Goal: Find specific page/section: Find specific page/section

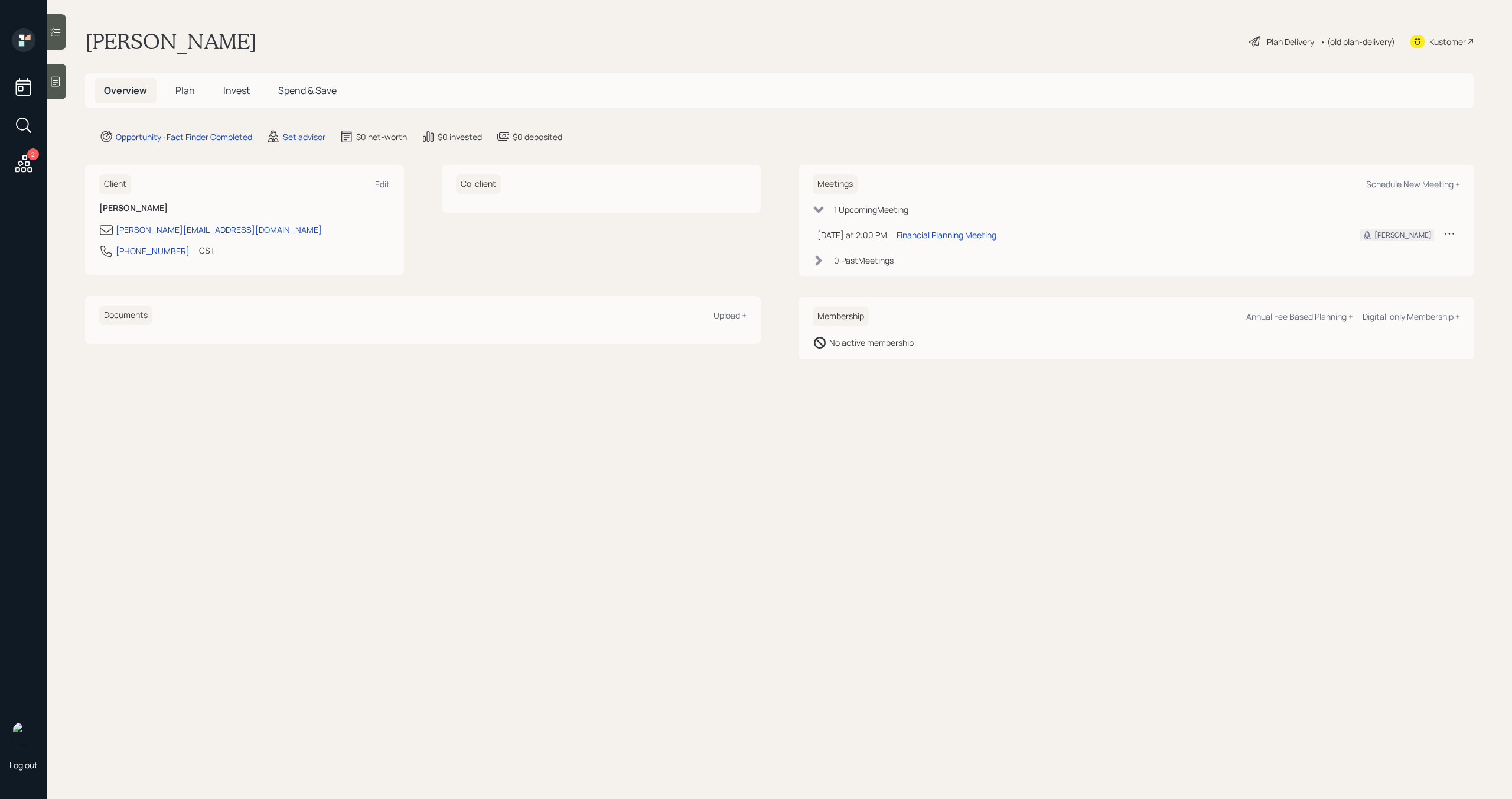
click at [194, 95] on span "Plan" at bounding box center [185, 90] width 19 height 13
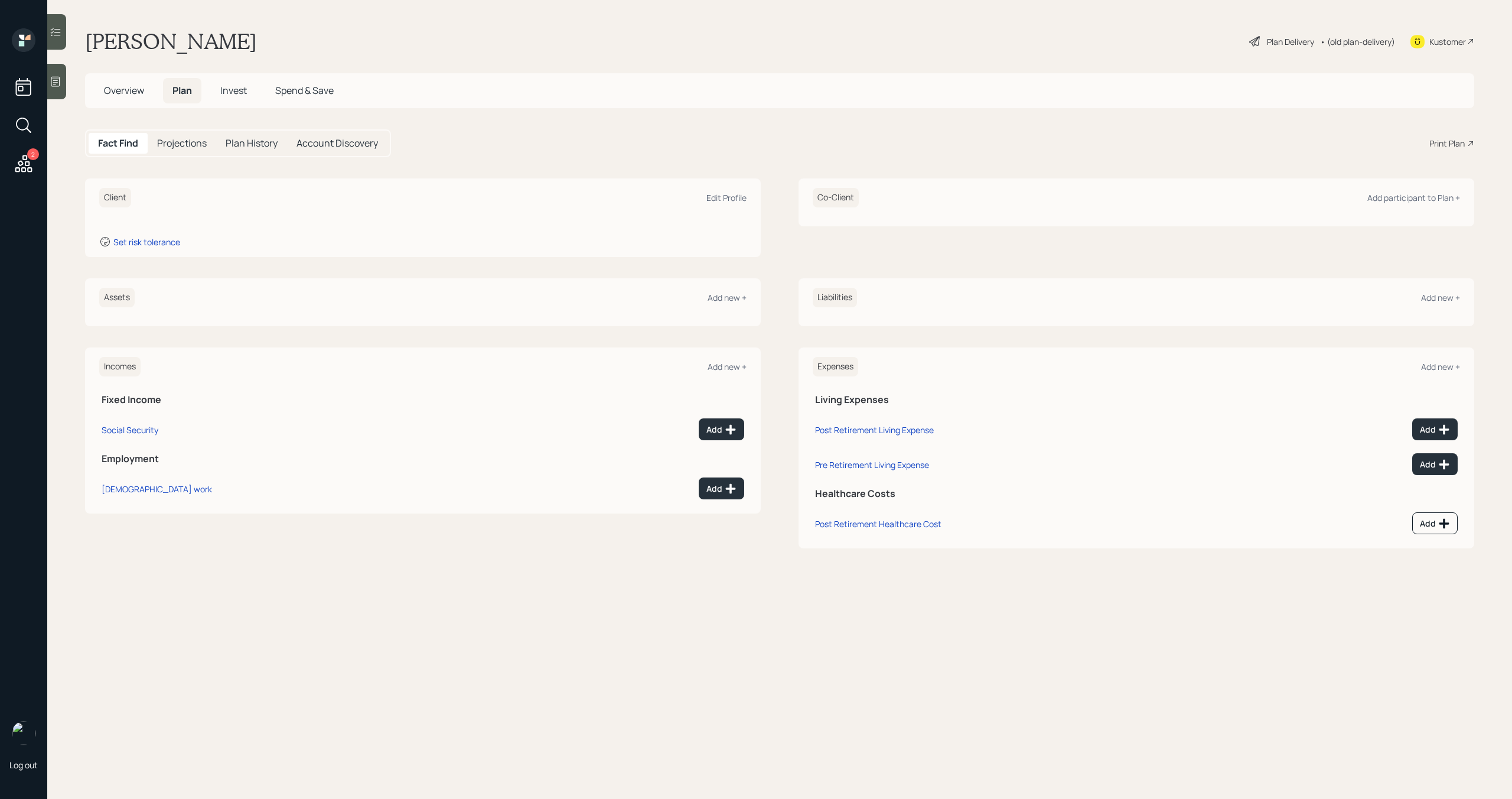
click at [60, 45] on div at bounding box center [57, 32] width 19 height 36
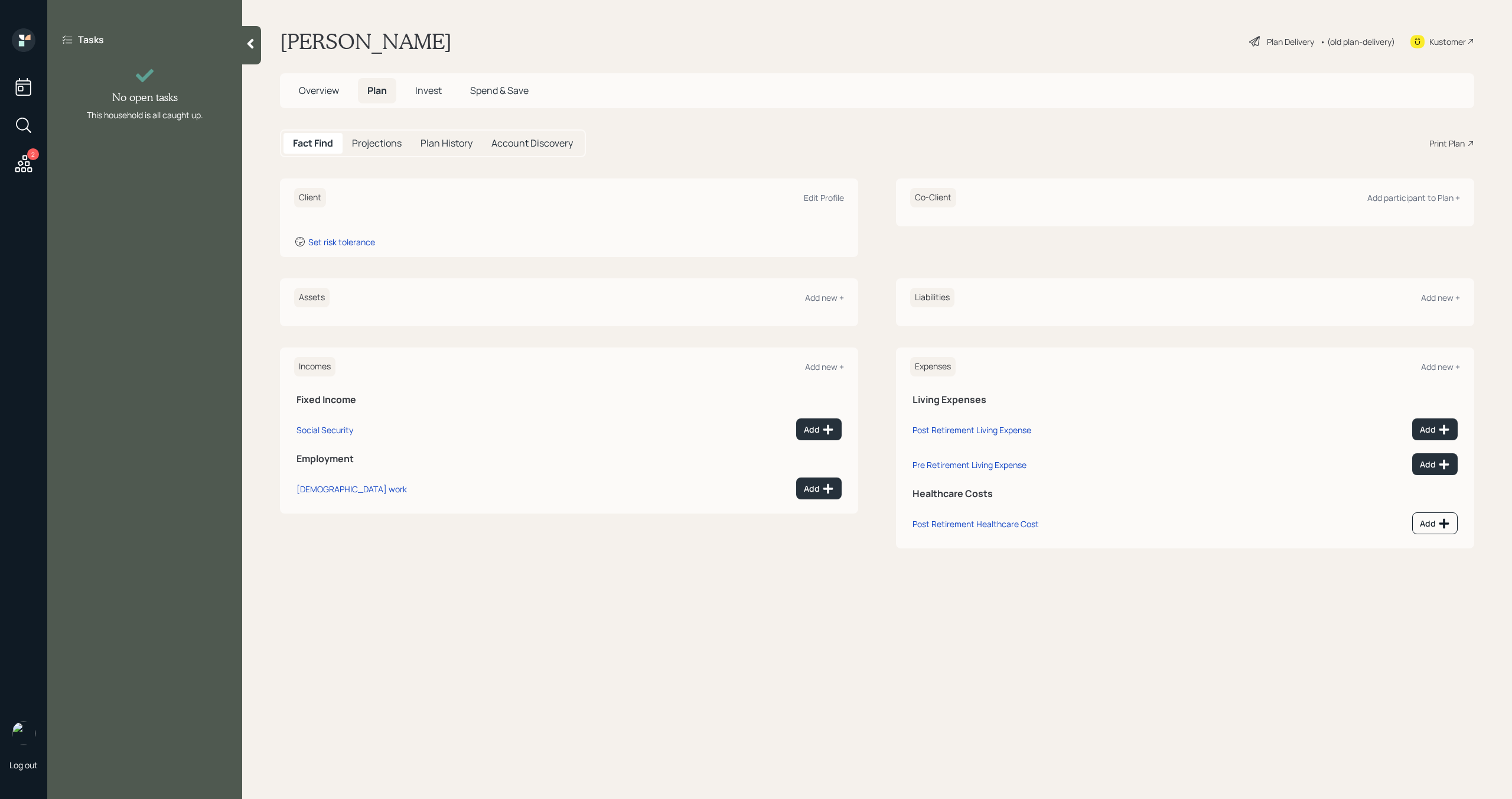
click at [242, 47] on div "Tasks No open tasks This household is all caught up." at bounding box center [144, 77] width 195 height 97
click at [252, 47] on icon at bounding box center [251, 44] width 7 height 10
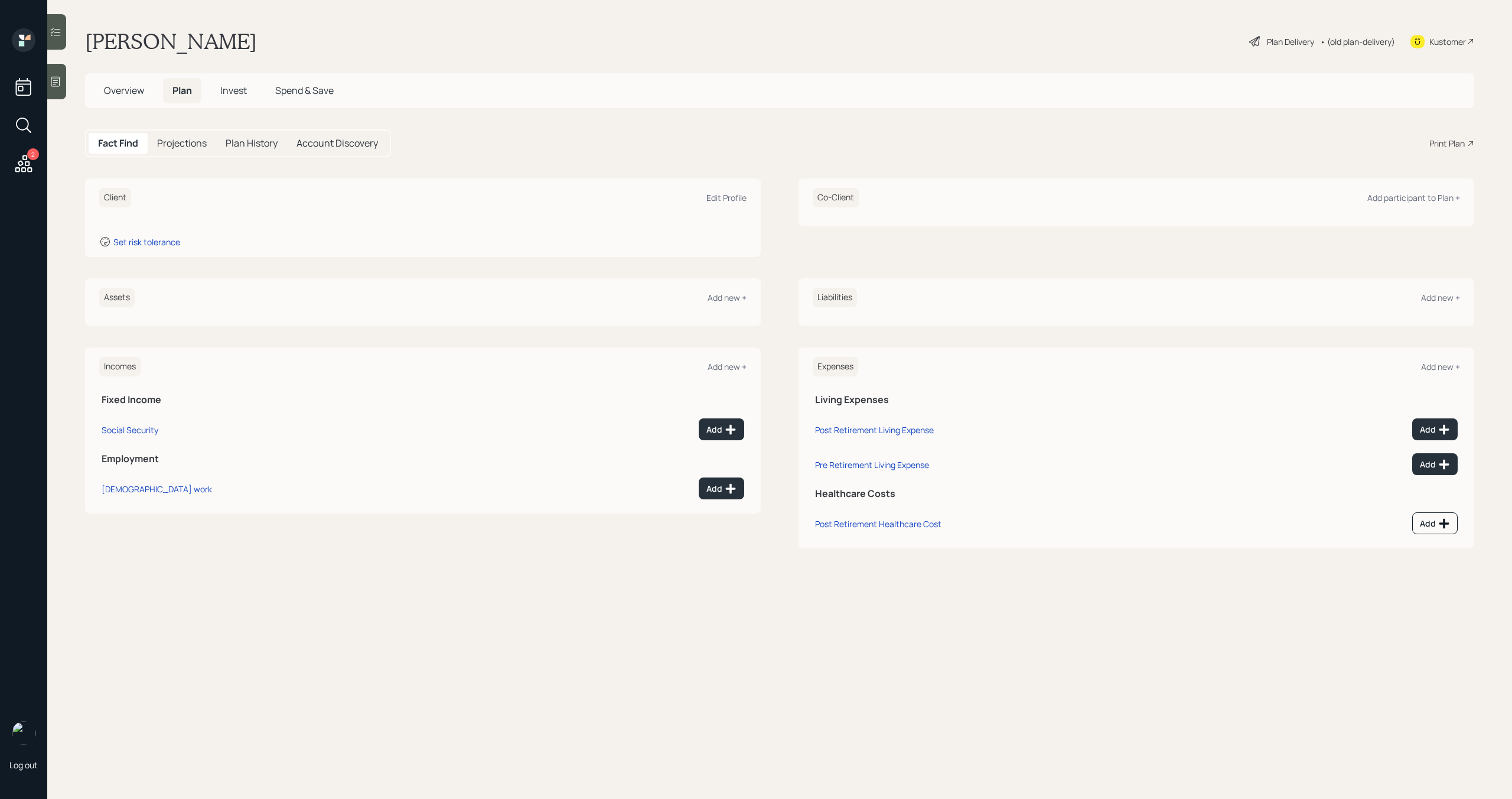
click at [59, 84] on icon at bounding box center [56, 82] width 12 height 12
